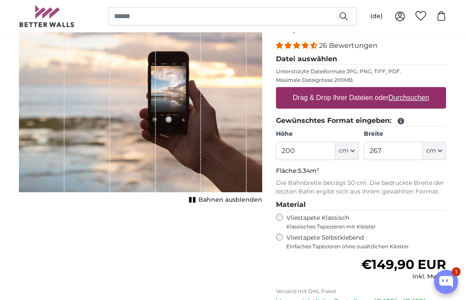
scroll to position [102, 0]
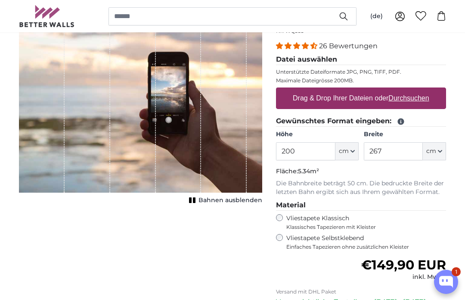
click at [310, 153] on input "200" at bounding box center [305, 151] width 59 height 18
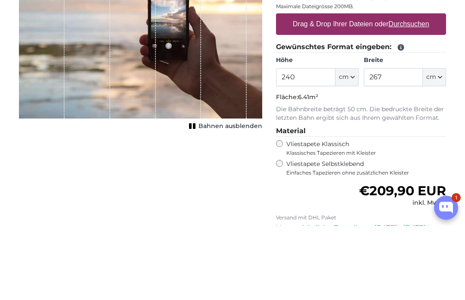
type input "240"
click at [398, 142] on input "267" at bounding box center [393, 151] width 59 height 18
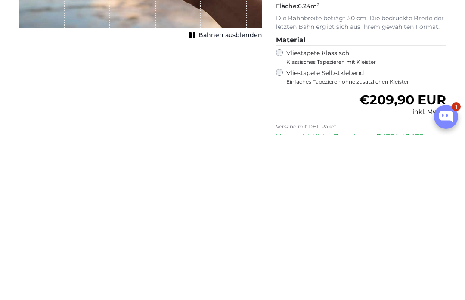
type input "260"
click at [192, 134] on div "Abbrechen Bild zuschneiden Bahnen ausblenden" at bounding box center [140, 204] width 257 height 388
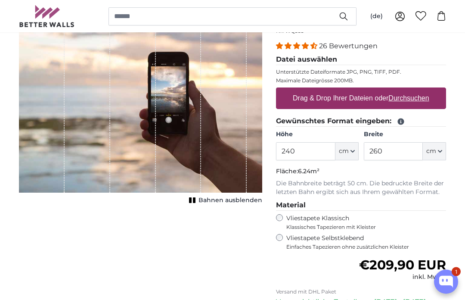
scroll to position [106, 0]
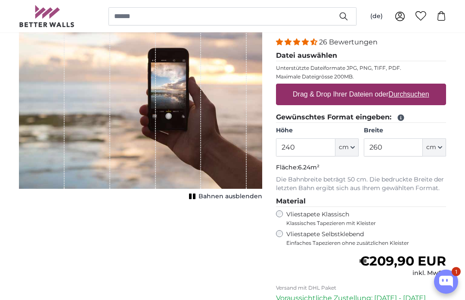
click at [447, 282] on rect "Open chatbox" at bounding box center [447, 280] width 2 height 3
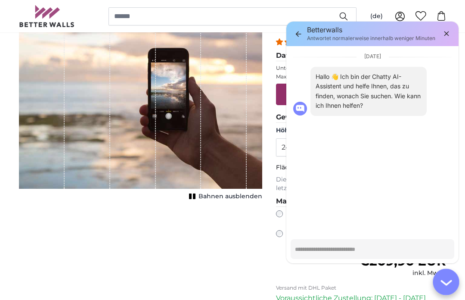
click at [447, 35] on icon "button" at bounding box center [446, 33] width 10 height 10
type textarea "*"
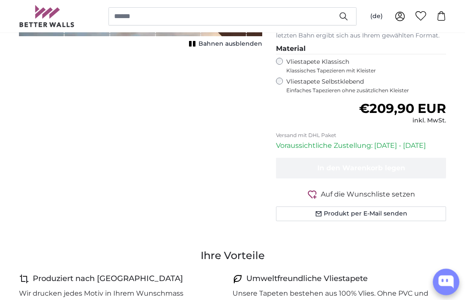
scroll to position [258, 0]
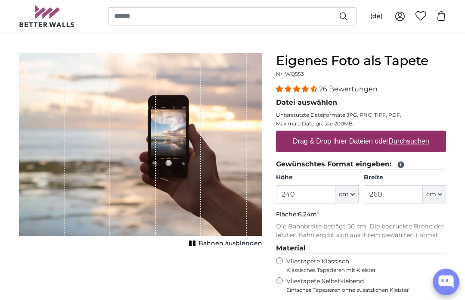
scroll to position [56, 0]
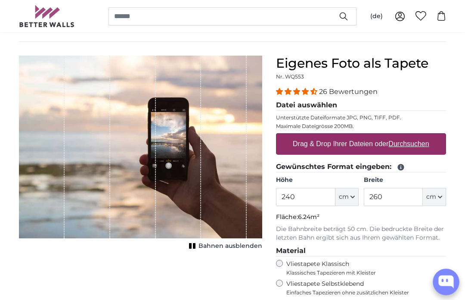
click at [316, 105] on legend "Datei auswählen" at bounding box center [361, 105] width 170 height 11
click at [330, 106] on legend "Datei auswählen" at bounding box center [361, 105] width 170 height 11
click at [413, 145] on u "Durchsuchen" at bounding box center [409, 143] width 40 height 7
click at [413, 136] on input "Drag & Drop Ihrer Dateien oder Durchsuchen" at bounding box center [361, 134] width 170 height 3
type input "**********"
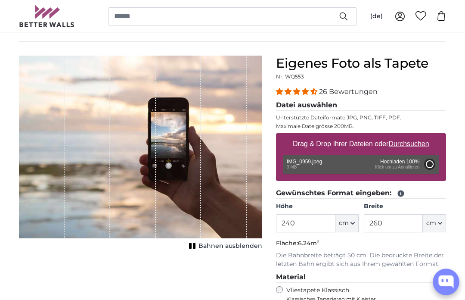
type input "200"
type input "150"
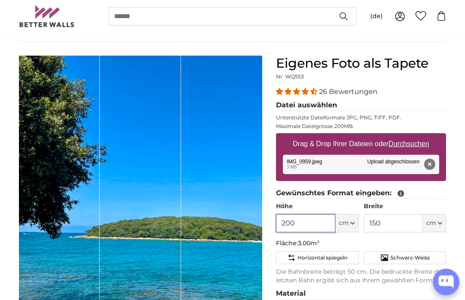
click at [309, 227] on input "200" at bounding box center [305, 223] width 59 height 18
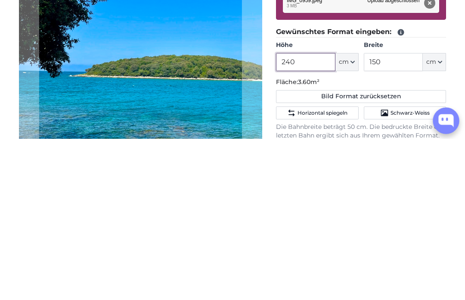
type input "240"
click at [401, 214] on input "150" at bounding box center [393, 223] width 59 height 18
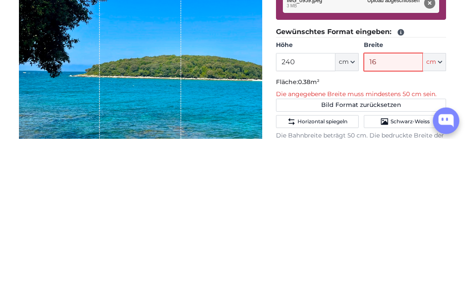
type input "160"
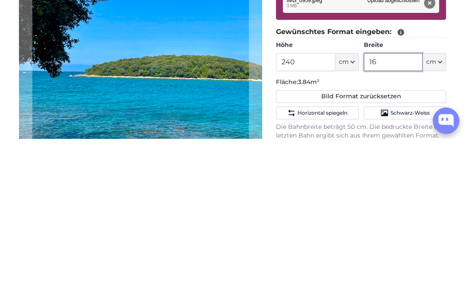
type input "1"
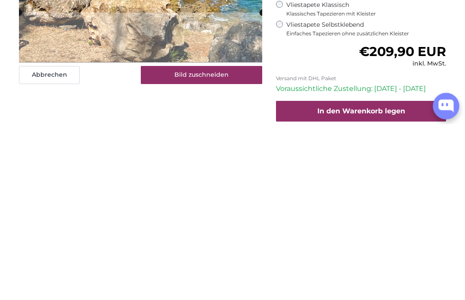
click at [190, 126] on div "Abbrechen Bild zuschneiden Bahnen ausblenden" at bounding box center [140, 136] width 257 height 447
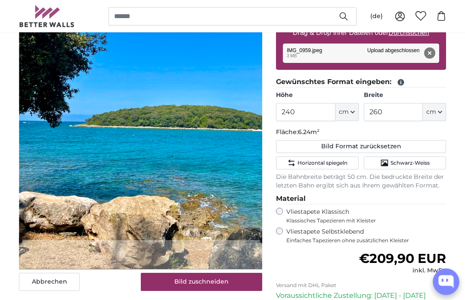
scroll to position [168, 0]
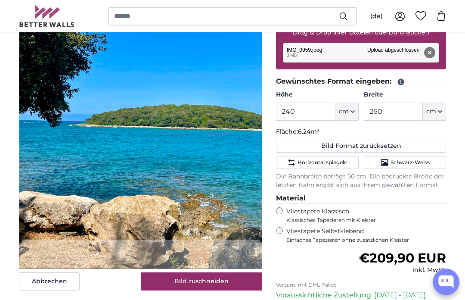
click at [219, 283] on button "Bild zuschneiden" at bounding box center [202, 281] width 122 height 18
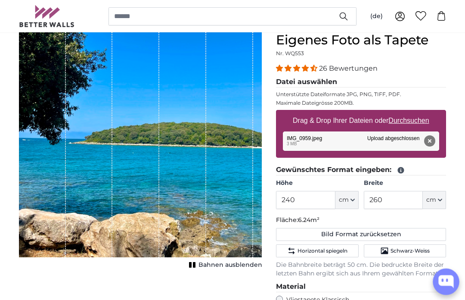
scroll to position [81, 0]
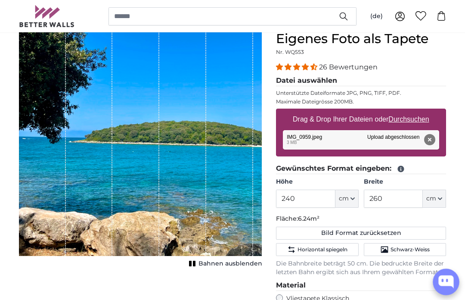
click at [218, 263] on span "Bahnen ausblenden" at bounding box center [231, 263] width 64 height 9
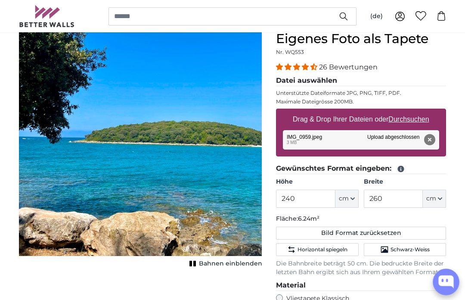
click at [224, 267] on span "Bahnen einblenden" at bounding box center [230, 263] width 63 height 9
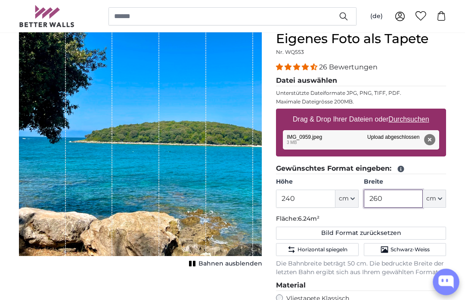
click at [401, 199] on input "260" at bounding box center [393, 199] width 59 height 18
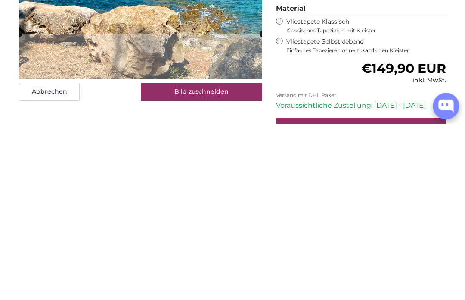
scroll to position [183, 0]
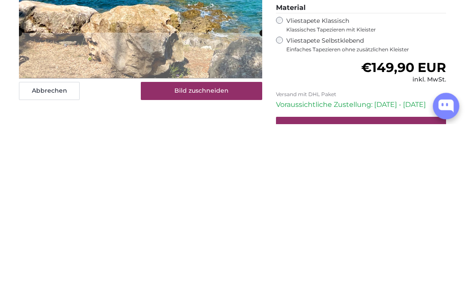
type input "250"
click at [225, 129] on div "Abbrechen Bild zuschneiden Bahnen ausblenden" at bounding box center [140, 152] width 257 height 447
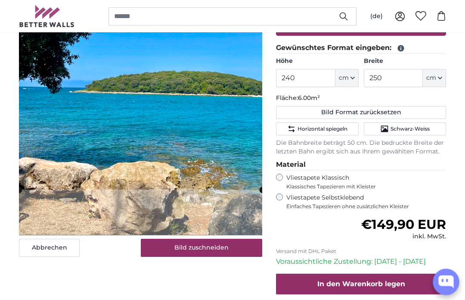
scroll to position [183, 0]
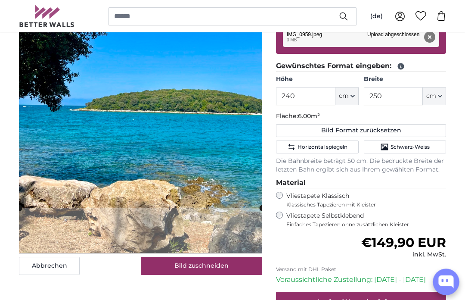
click at [214, 265] on button "Bild zuschneiden" at bounding box center [202, 266] width 122 height 18
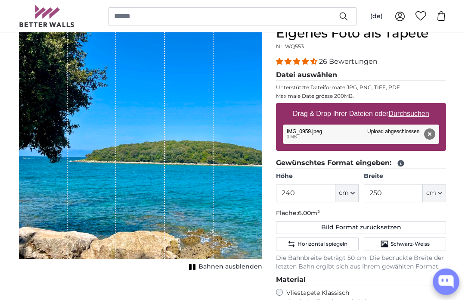
scroll to position [98, 0]
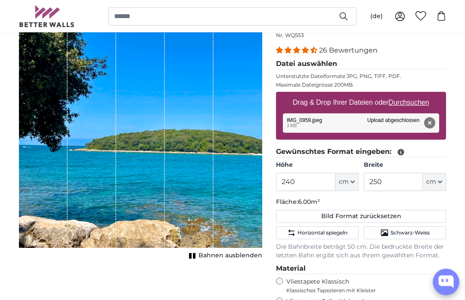
click at [214, 258] on span "Bahnen ausblenden" at bounding box center [231, 255] width 64 height 9
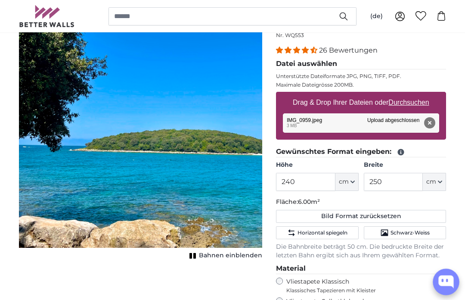
click at [196, 261] on button "Bahnen einblenden" at bounding box center [224, 255] width 75 height 12
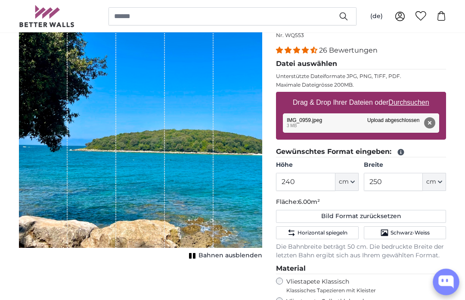
click at [200, 261] on button "Bahnen ausblenden" at bounding box center [224, 255] width 76 height 12
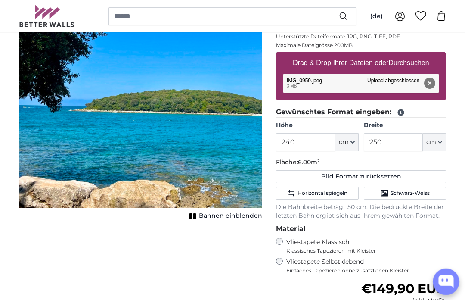
scroll to position [135, 0]
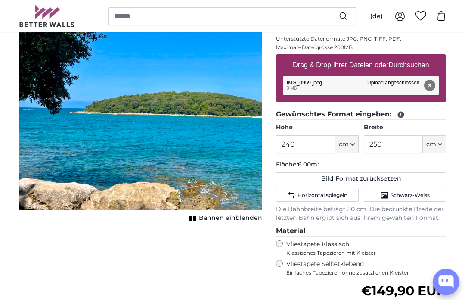
click at [388, 180] on button "Bild Format zurücksetzen" at bounding box center [361, 178] width 170 height 13
type input "200"
type input "150"
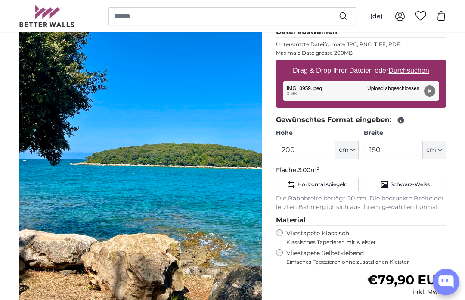
scroll to position [130, 0]
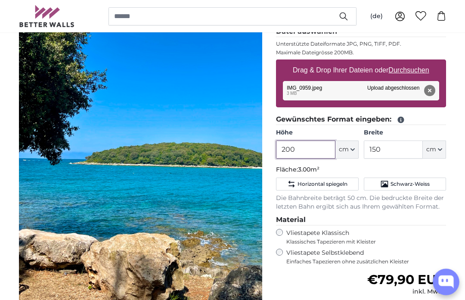
click at [310, 150] on input "200" at bounding box center [305, 149] width 59 height 18
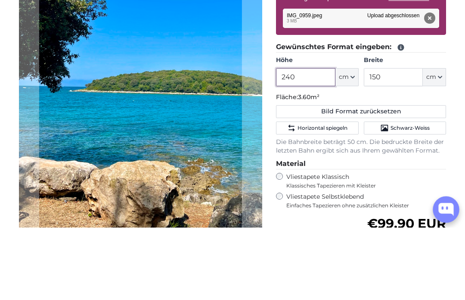
type input "240"
click at [392, 140] on input "150" at bounding box center [393, 149] width 59 height 18
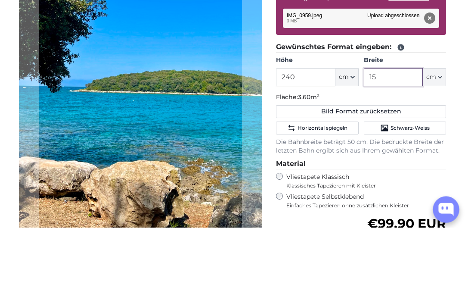
type input "1"
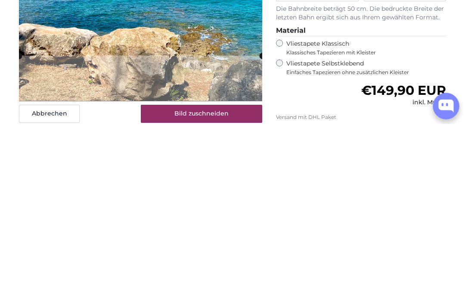
scroll to position [163, 0]
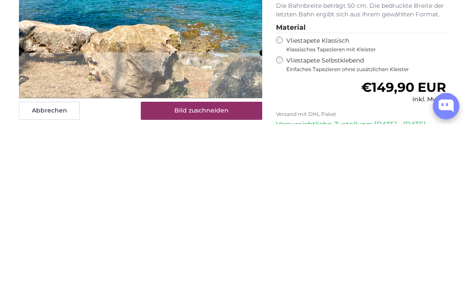
type input "250"
click at [236, 277] on button "Bild zuschneiden" at bounding box center [202, 286] width 122 height 18
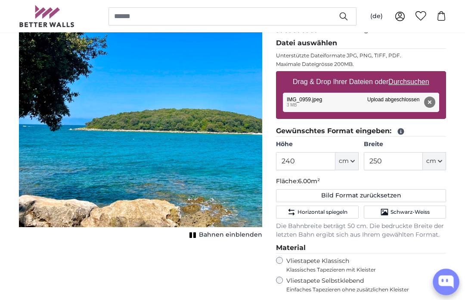
scroll to position [118, 0]
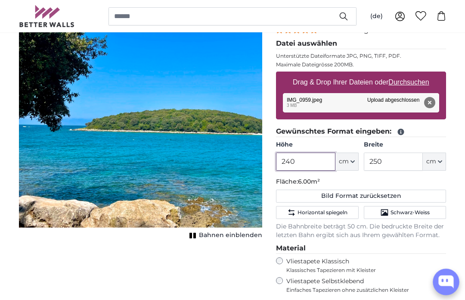
click at [307, 160] on input "240" at bounding box center [305, 161] width 59 height 18
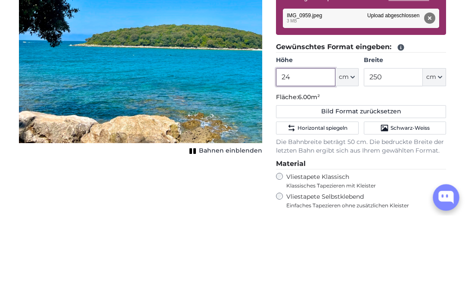
type input "2"
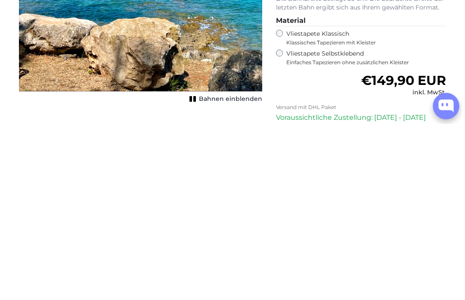
scroll to position [170, 0]
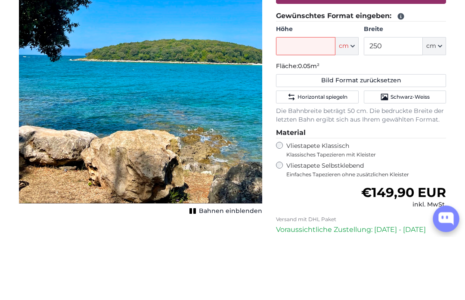
click at [357, 137] on button "Bild Format zurücksetzen" at bounding box center [361, 143] width 170 height 13
type input "200"
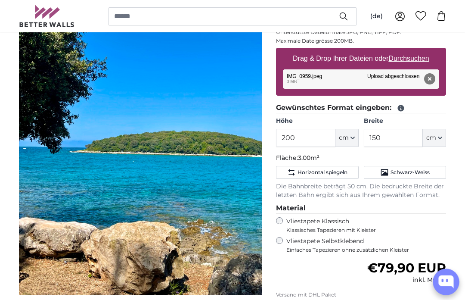
scroll to position [137, 0]
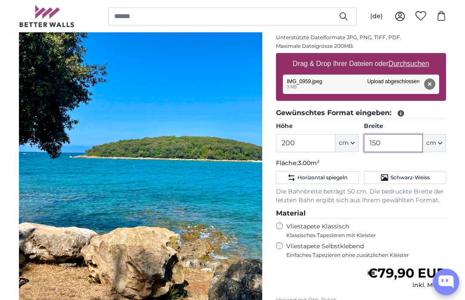
click at [387, 149] on input "150" at bounding box center [393, 143] width 59 height 18
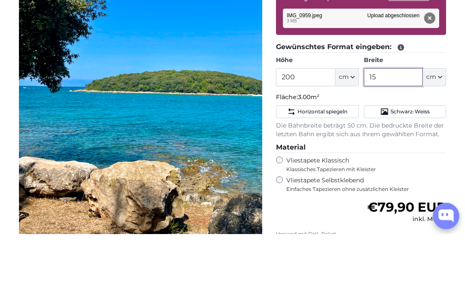
type input "1"
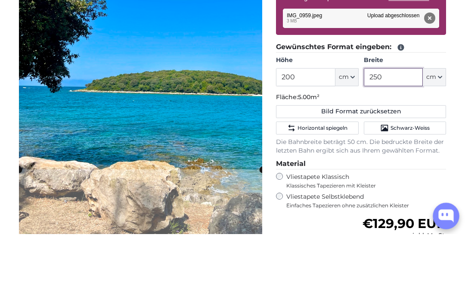
type input "250"
click at [310, 134] on input "200" at bounding box center [305, 143] width 59 height 18
type input "2"
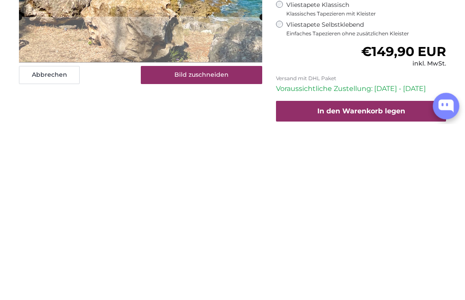
type input "240"
click at [214, 128] on div "Abbrechen Bild zuschneiden Bahnen einblenden" at bounding box center [140, 136] width 257 height 447
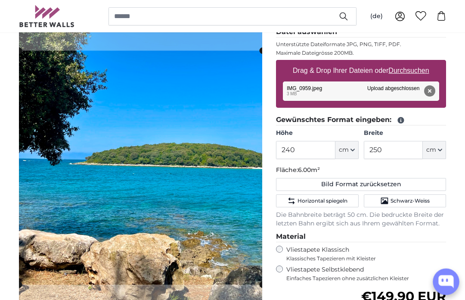
scroll to position [130, 0]
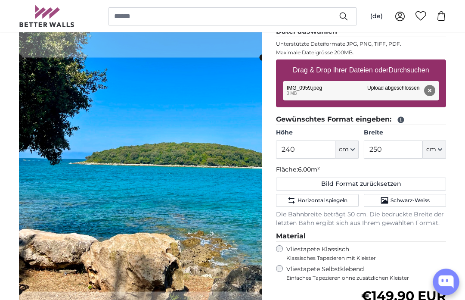
click at [234, 189] on cropper-handle at bounding box center [140, 175] width 243 height 234
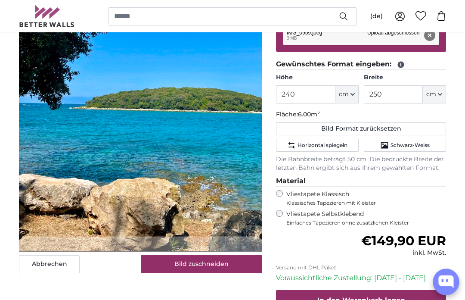
scroll to position [186, 0]
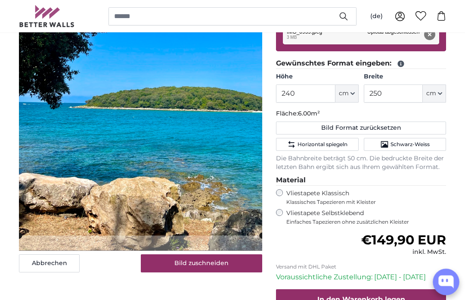
click at [215, 267] on button "Bild zuschneiden" at bounding box center [202, 263] width 122 height 18
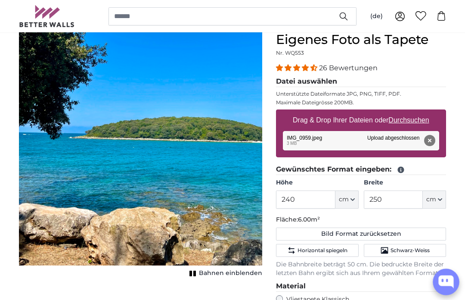
scroll to position [80, 0]
click at [220, 268] on button "Bahnen einblenden" at bounding box center [224, 273] width 75 height 12
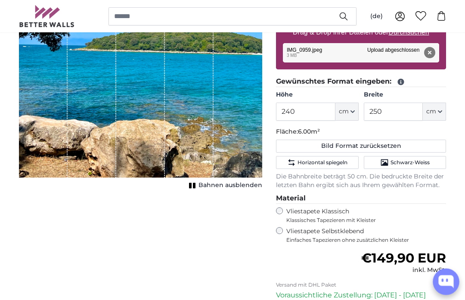
scroll to position [176, 0]
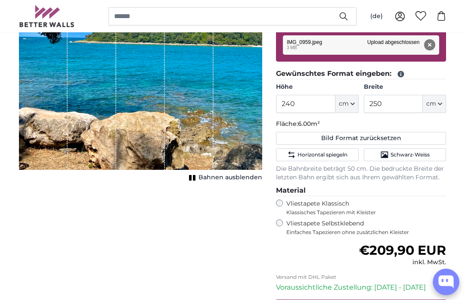
click at [283, 195] on fieldset "Material Vliestapete Klassisch Klassisches Tapezieren mit Kleister Vliestapete …" at bounding box center [361, 210] width 170 height 50
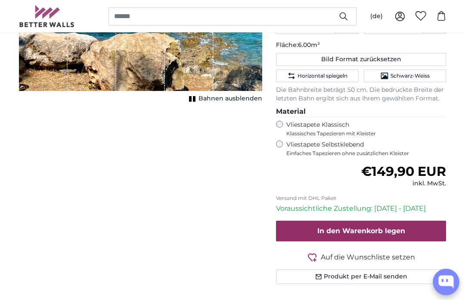
scroll to position [254, 0]
